Goal: Transaction & Acquisition: Purchase product/service

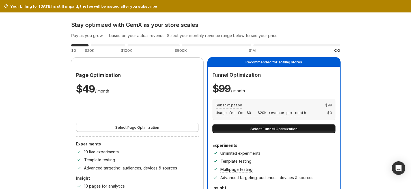
click at [267, 129] on span "Select Funnel Optimization" at bounding box center [273, 129] width 47 height 6
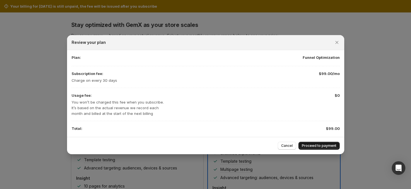
click at [317, 146] on span "Proceed to payment" at bounding box center [319, 145] width 35 height 5
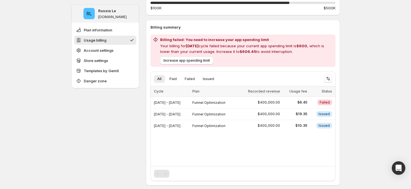
scroll to position [75, 0]
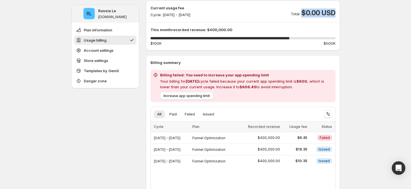
drag, startPoint x: 303, startPoint y: 12, endPoint x: 344, endPoint y: 11, distance: 41.1
drag, startPoint x: 164, startPoint y: 137, endPoint x: 168, endPoint y: 137, distance: 4.2
click at [168, 137] on span "Oct 13, 2025 - Oct 31, 2025" at bounding box center [167, 138] width 27 height 4
click at [165, 138] on span "Oct 13, 2025 - Oct 31, 2025" at bounding box center [167, 138] width 27 height 4
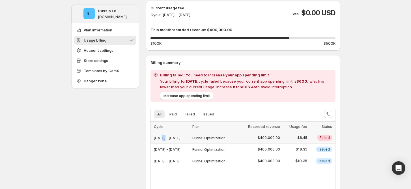
click at [165, 138] on span "Oct 13, 2025 - Oct 31, 2025" at bounding box center [167, 138] width 27 height 4
drag, startPoint x: 305, startPoint y: 14, endPoint x: 347, endPoint y: 14, distance: 41.6
click at [308, 13] on span "$0.00 USD" at bounding box center [318, 12] width 34 height 9
drag, startPoint x: 314, startPoint y: 12, endPoint x: 335, endPoint y: 11, distance: 21.2
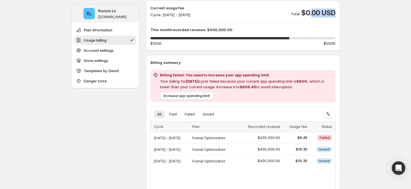
click at [335, 11] on span "$0.00 USD" at bounding box center [318, 12] width 34 height 9
drag, startPoint x: 311, startPoint y: 14, endPoint x: 337, endPoint y: 14, distance: 25.7
click at [335, 14] on span "$0.00 USD" at bounding box center [318, 12] width 34 height 9
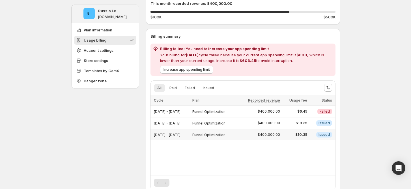
scroll to position [113, 0]
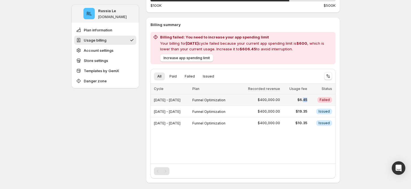
drag, startPoint x: 308, startPoint y: 100, endPoint x: 313, endPoint y: 99, distance: 4.8
click at [309, 99] on td "$6.45" at bounding box center [295, 100] width 27 height 12
click at [235, 97] on div "Funnel Optimization" at bounding box center [213, 100] width 43 height 8
click at [225, 98] on span "Funnel Optimization" at bounding box center [208, 100] width 33 height 4
click at [211, 78] on span "Issued" at bounding box center [208, 76] width 11 height 5
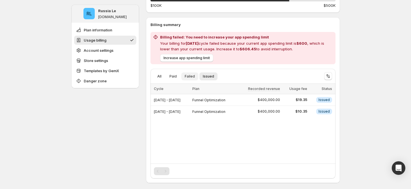
click at [194, 77] on span "Failed" at bounding box center [190, 76] width 10 height 5
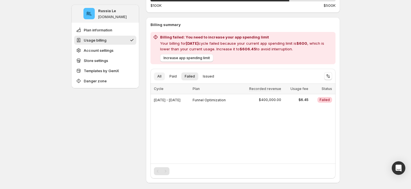
click at [162, 76] on span "All" at bounding box center [159, 76] width 4 height 5
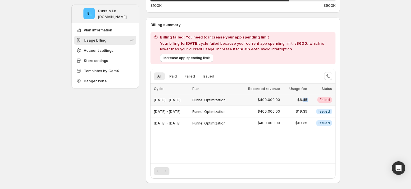
drag, startPoint x: 307, startPoint y: 100, endPoint x: 315, endPoint y: 99, distance: 7.5
click at [315, 99] on tr "Oct 13, 2025 - Oct 31, 2025 Funnel Optimization $400,000.00 $6.45 Critical Fail…" at bounding box center [242, 100] width 185 height 12
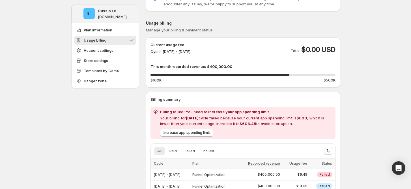
scroll to position [38, 0]
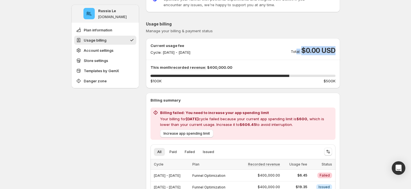
drag, startPoint x: 298, startPoint y: 51, endPoint x: 359, endPoint y: 56, distance: 61.6
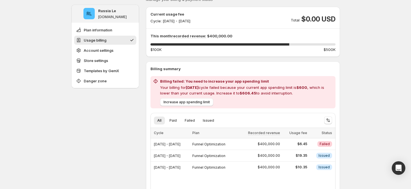
scroll to position [75, 0]
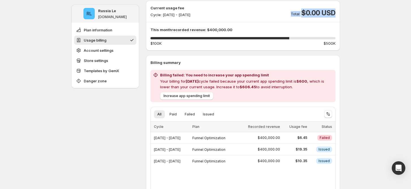
drag, startPoint x: 288, startPoint y: 11, endPoint x: 365, endPoint y: 18, distance: 77.6
click at [333, 27] on p "This month recorded revenue: $400,000.00" at bounding box center [242, 30] width 185 height 6
drag, startPoint x: 162, startPoint y: 137, endPoint x: 166, endPoint y: 137, distance: 4.5
click at [166, 137] on span "Oct 13, 2025 - Oct 31, 2025" at bounding box center [167, 138] width 27 height 4
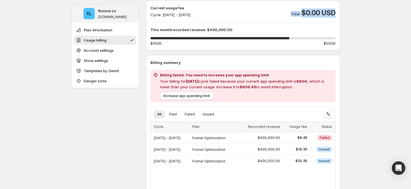
drag, startPoint x: 292, startPoint y: 10, endPoint x: 352, endPoint y: 13, distance: 60.3
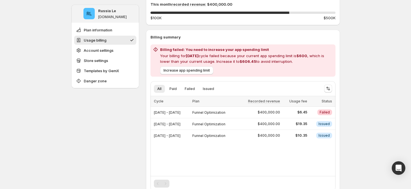
scroll to position [113, 0]
